Goal: Task Accomplishment & Management: Use online tool/utility

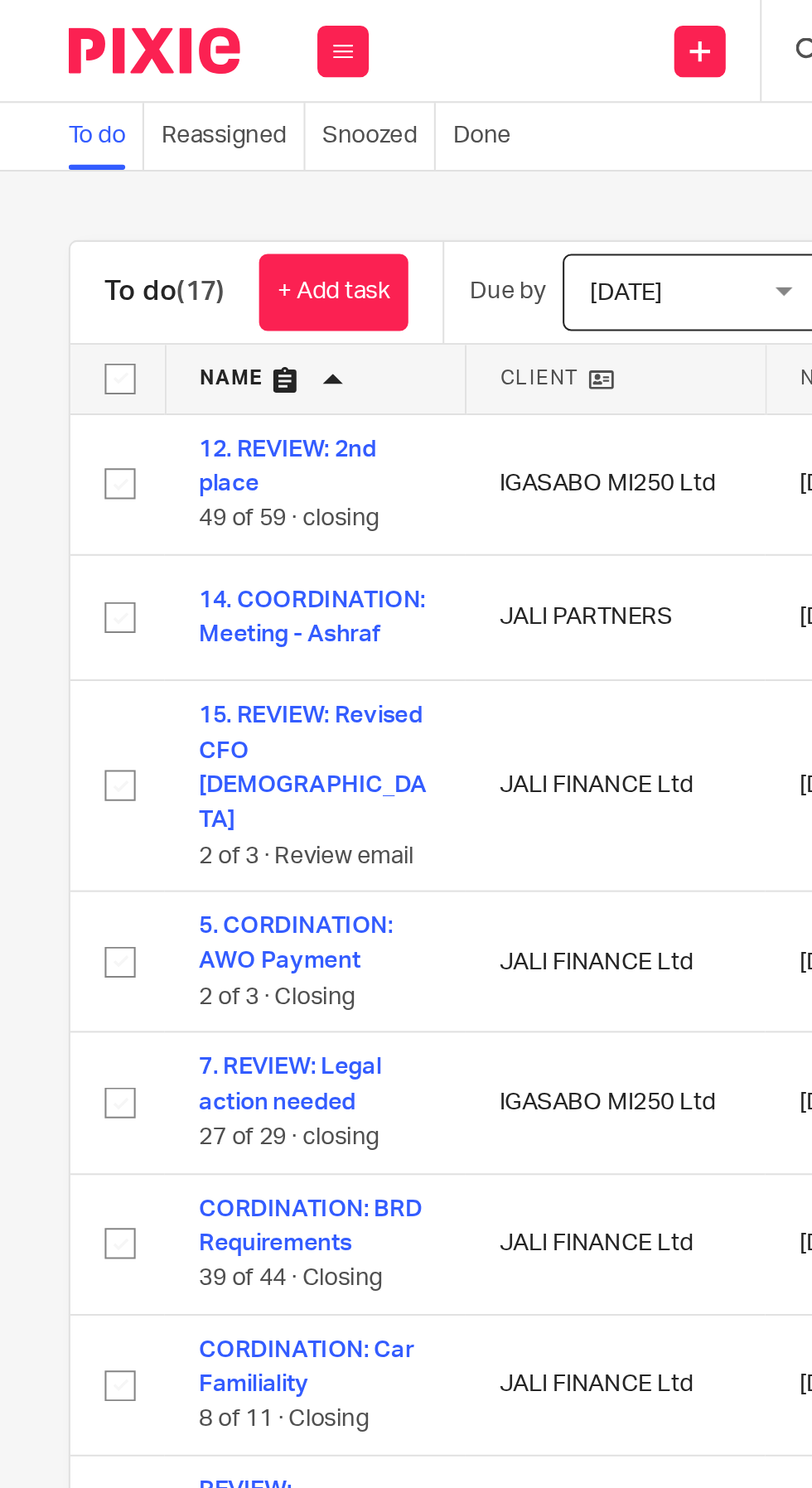
click at [177, 138] on link "+ Add task" at bounding box center [161, 141] width 72 height 37
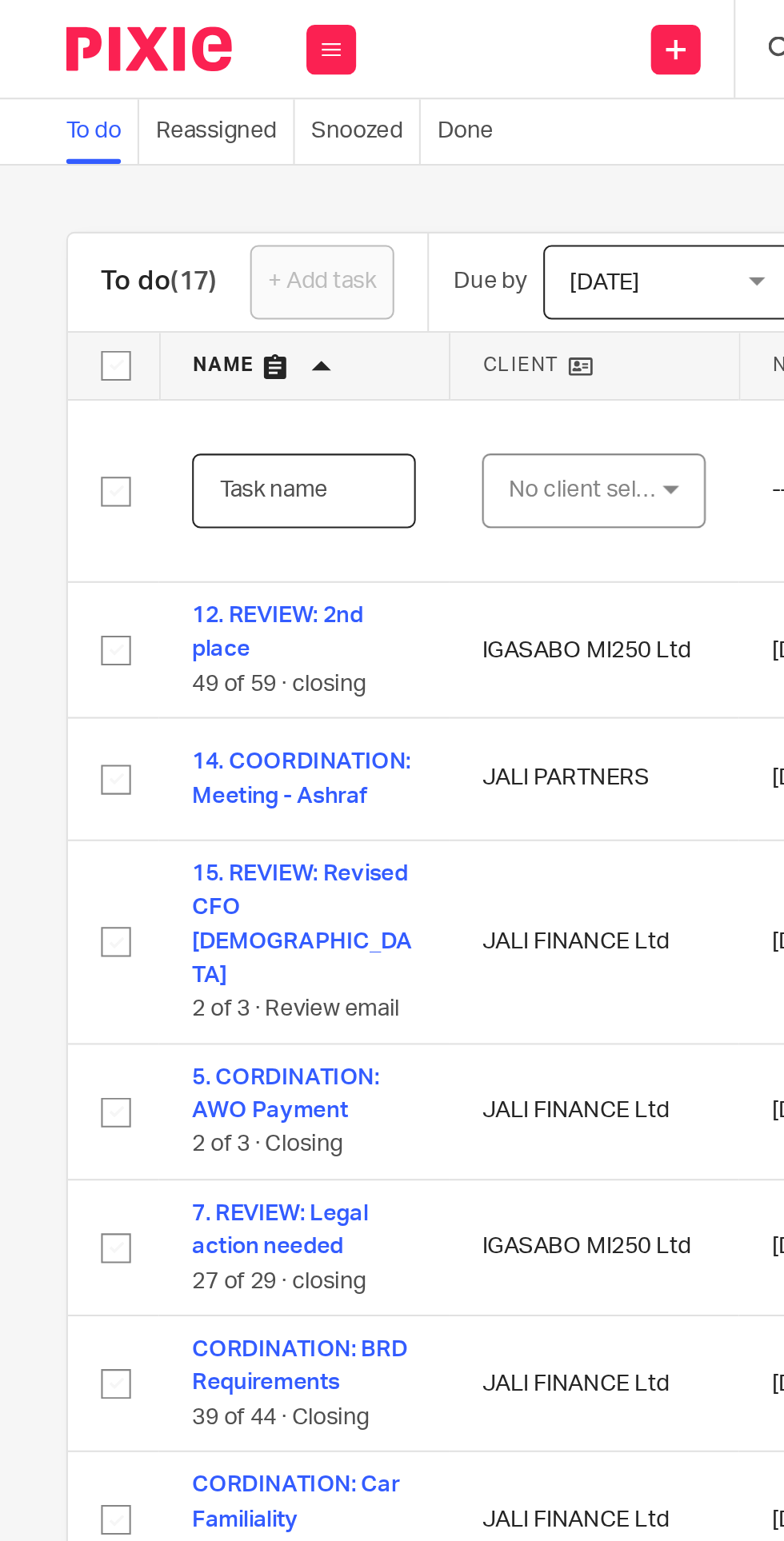
click at [149, 236] on input "text" at bounding box center [146, 237] width 108 height 36
type input "REVIEW: [PERSON_NAME]"
click at [288, 237] on div "No client selected" at bounding box center [283, 237] width 75 height 34
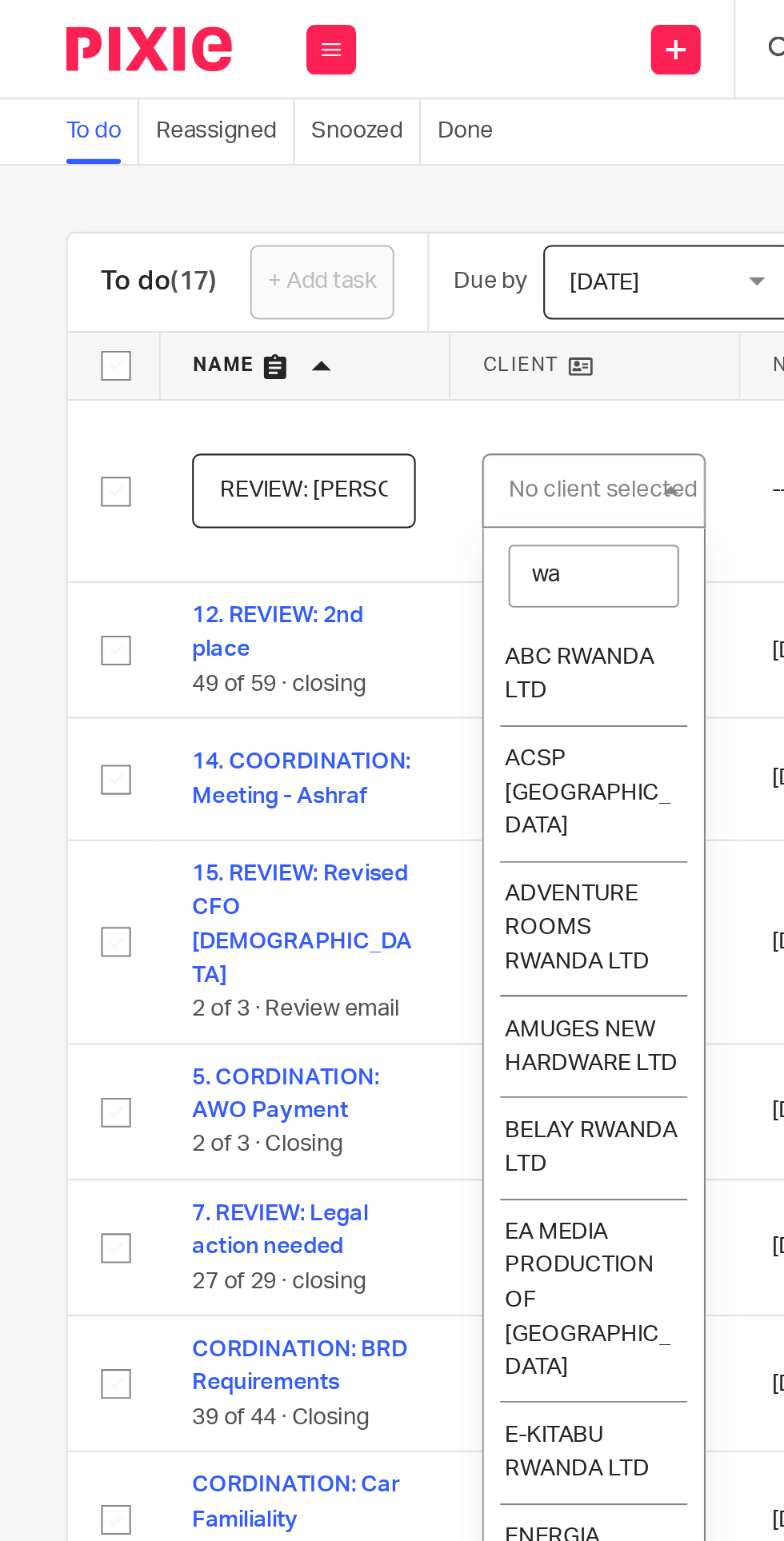
type input "was"
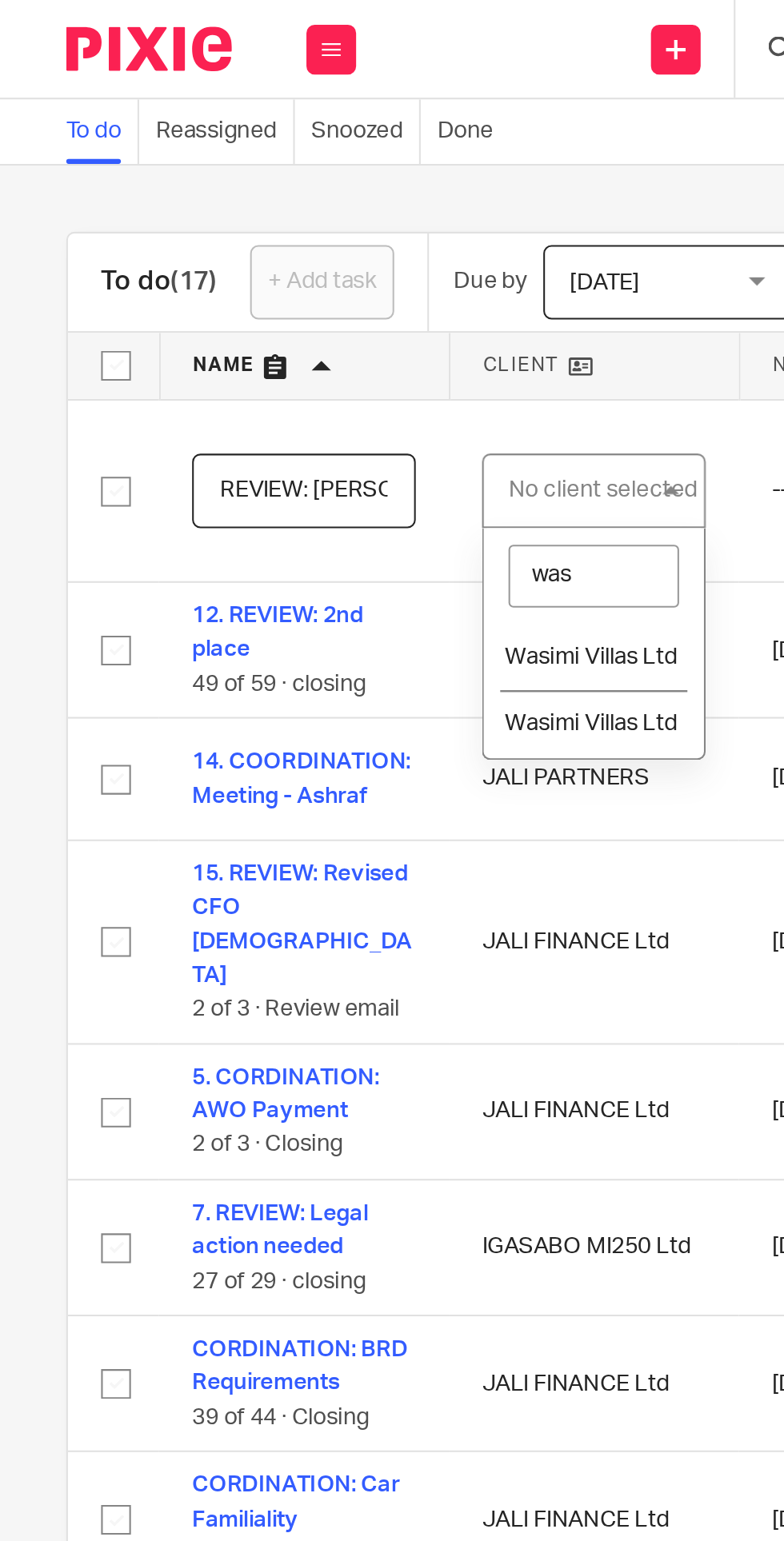
click at [298, 314] on span "Wasimi Villas Ltd" at bounding box center [286, 318] width 83 height 11
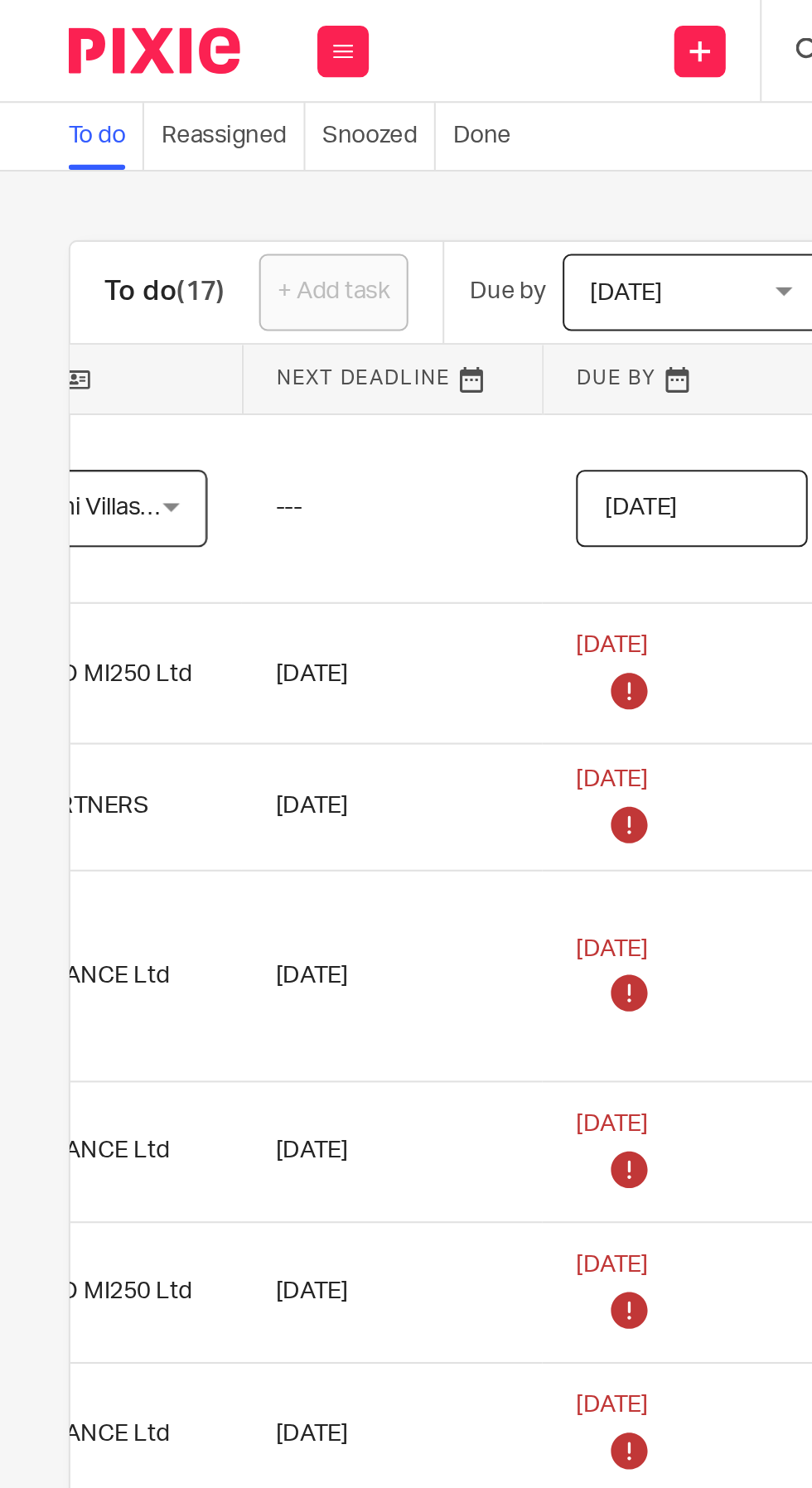
scroll to position [0, 317]
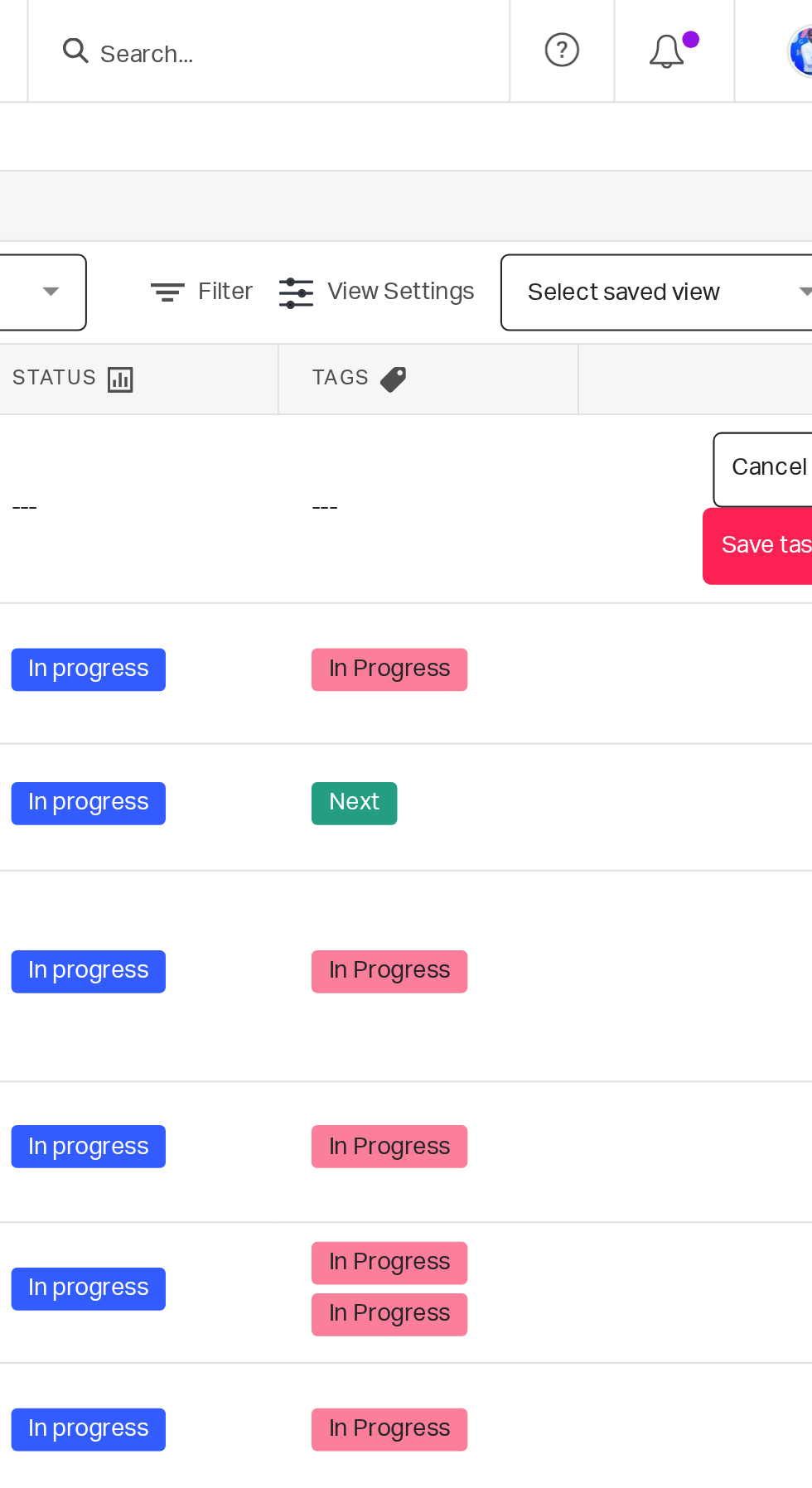
click at [720, 269] on button "Save task" at bounding box center [727, 264] width 68 height 37
